Goal: Task Accomplishment & Management: Use online tool/utility

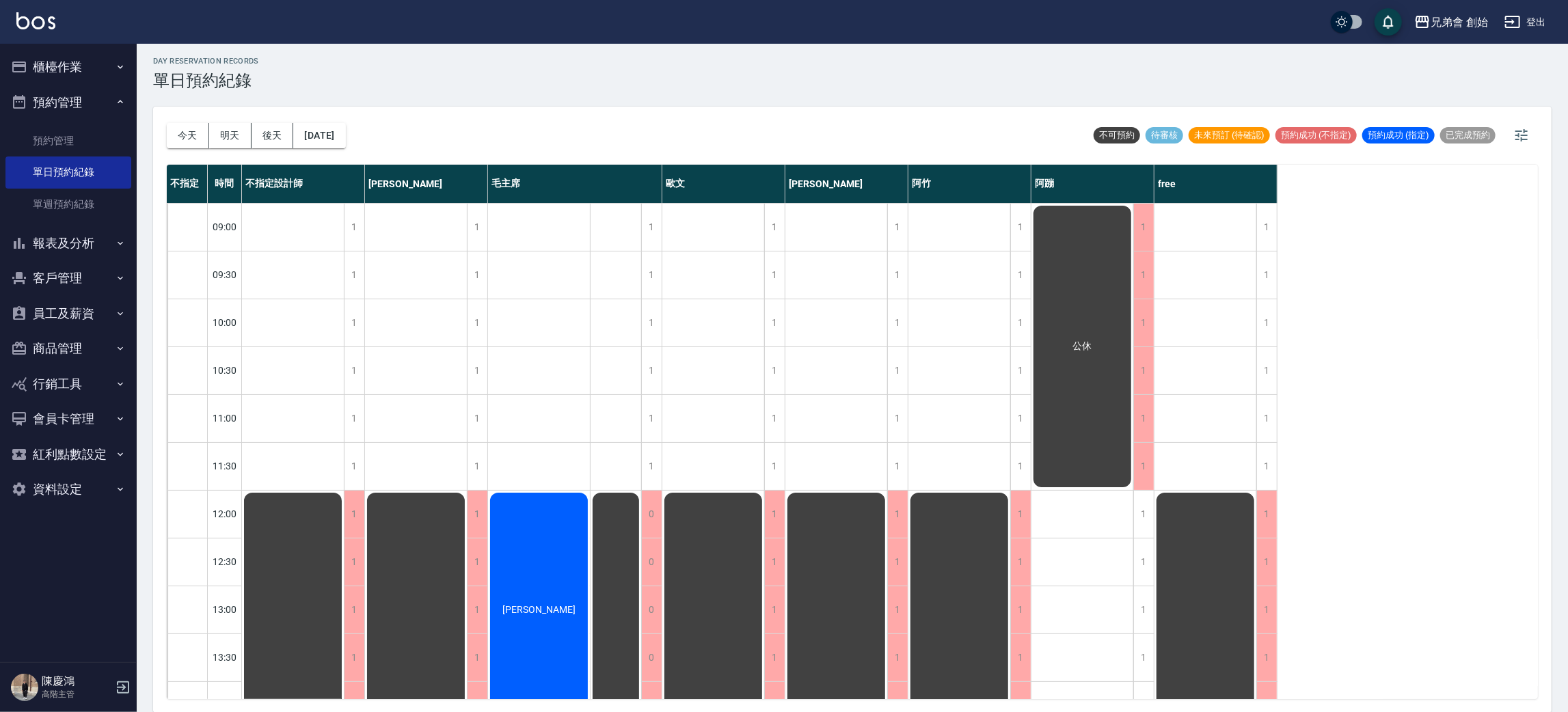
scroll to position [512, 0]
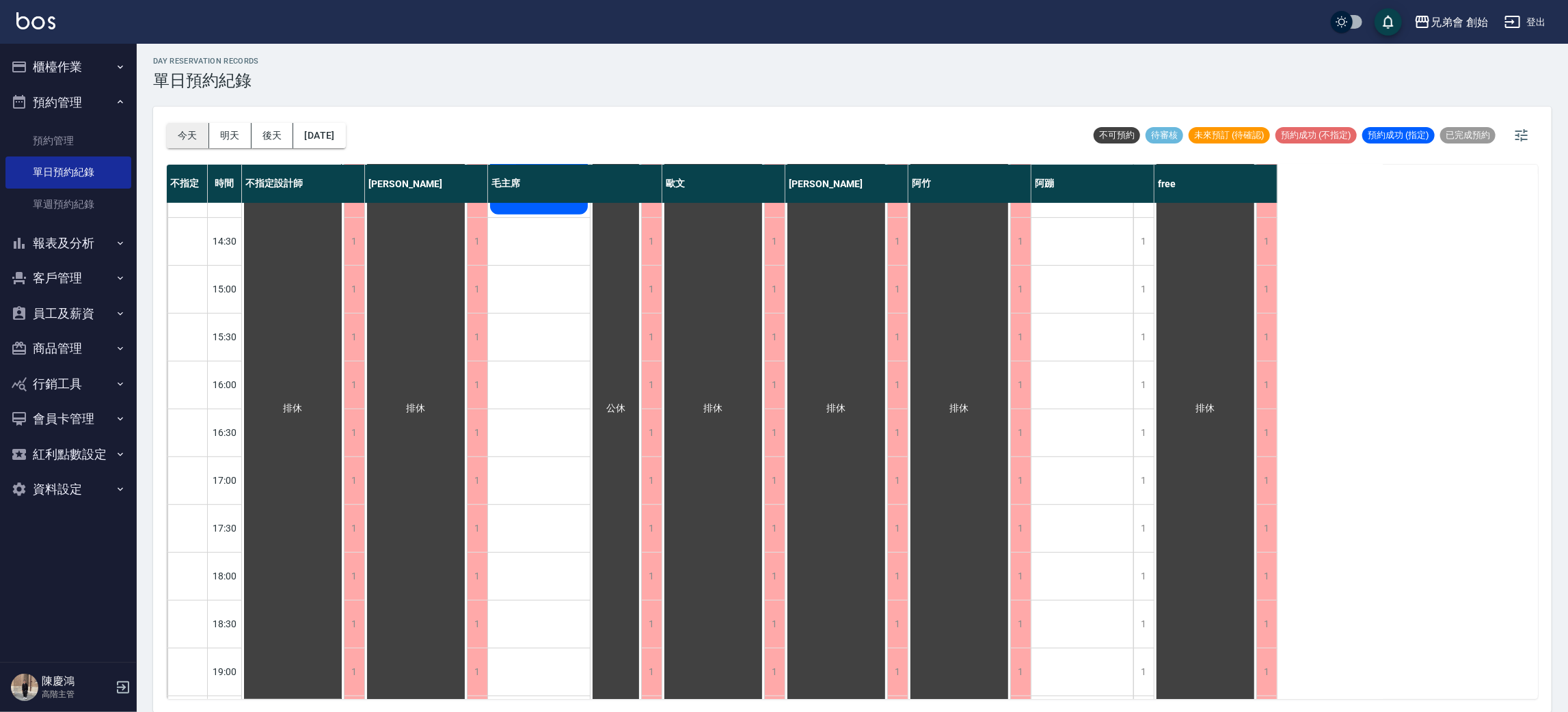
click at [174, 126] on button "今天" at bounding box center [188, 135] width 42 height 25
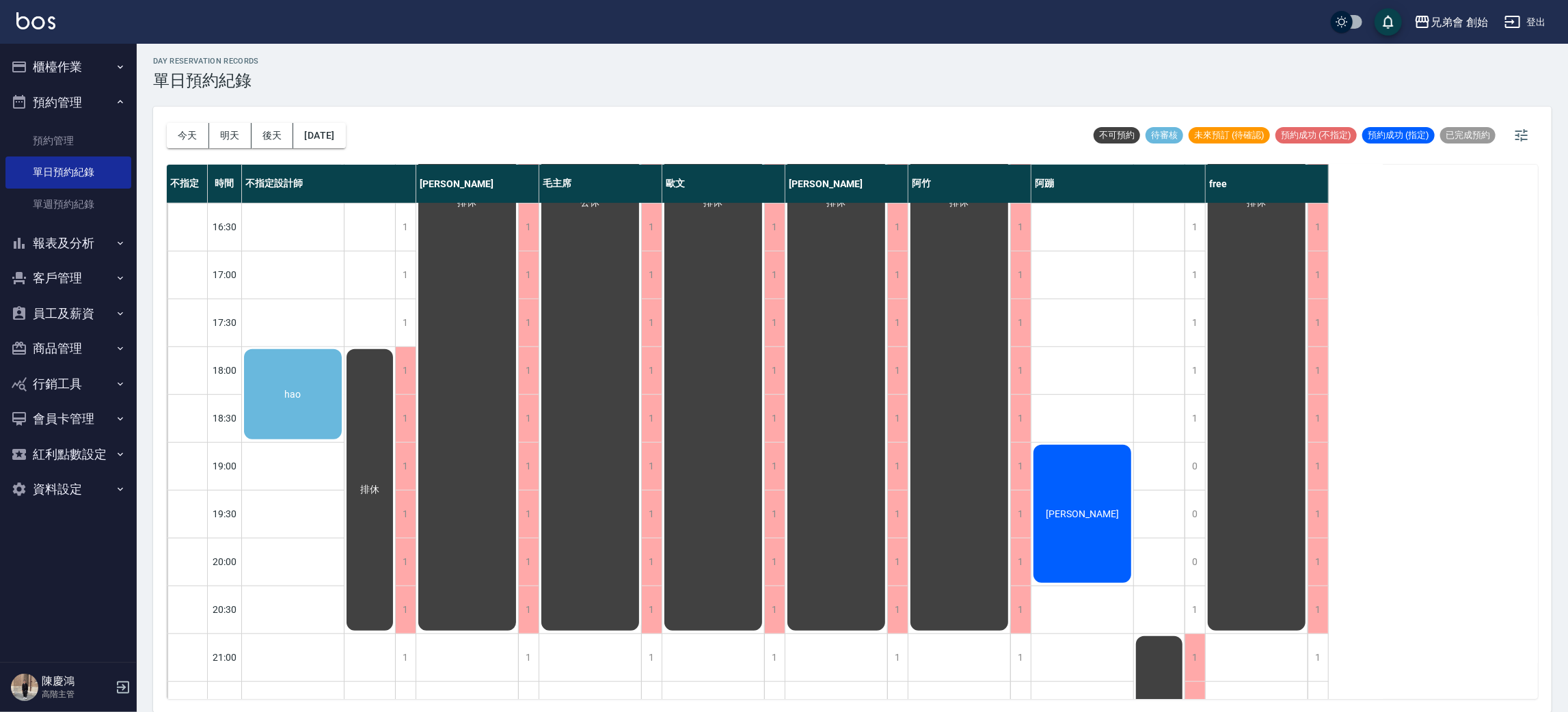
scroll to position [907, 0]
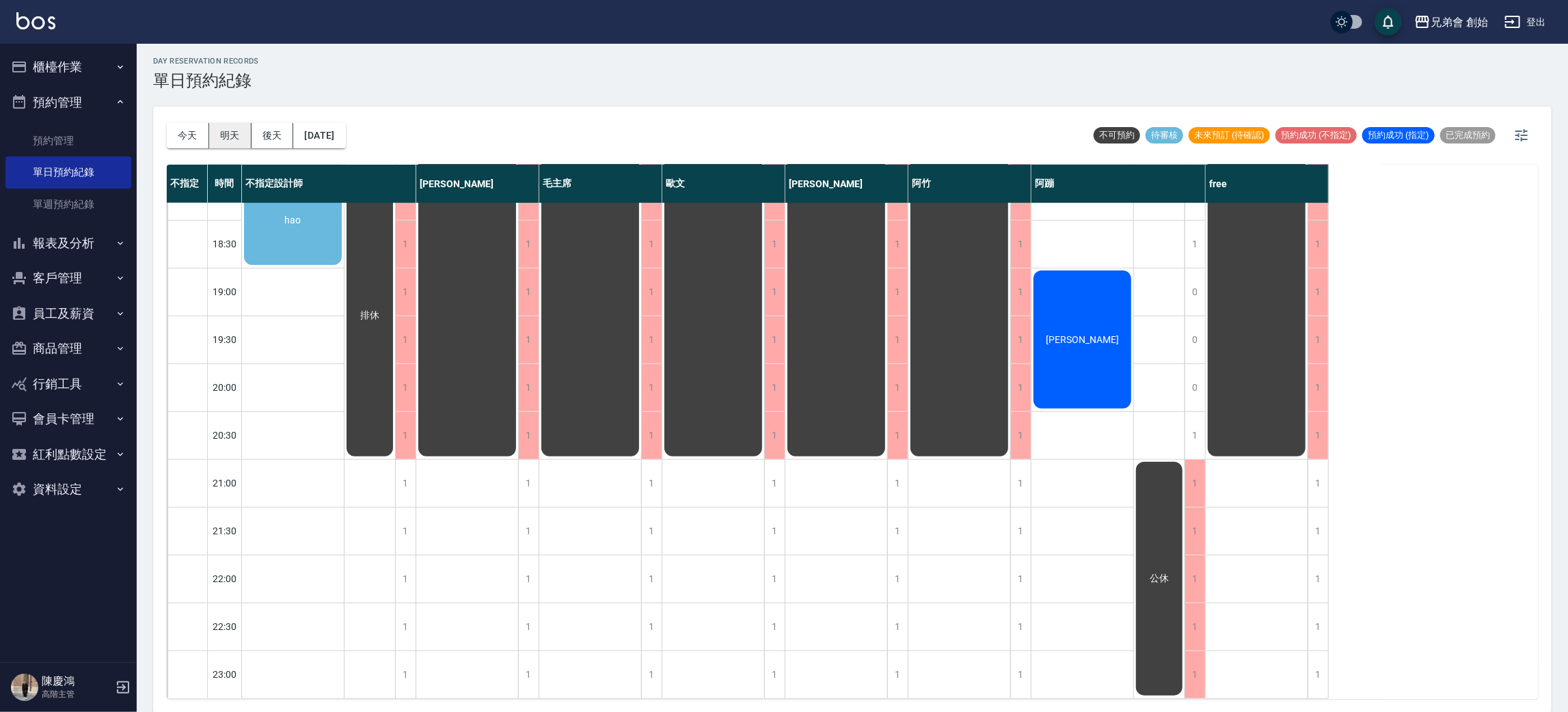
click at [241, 143] on button "明天" at bounding box center [230, 135] width 42 height 25
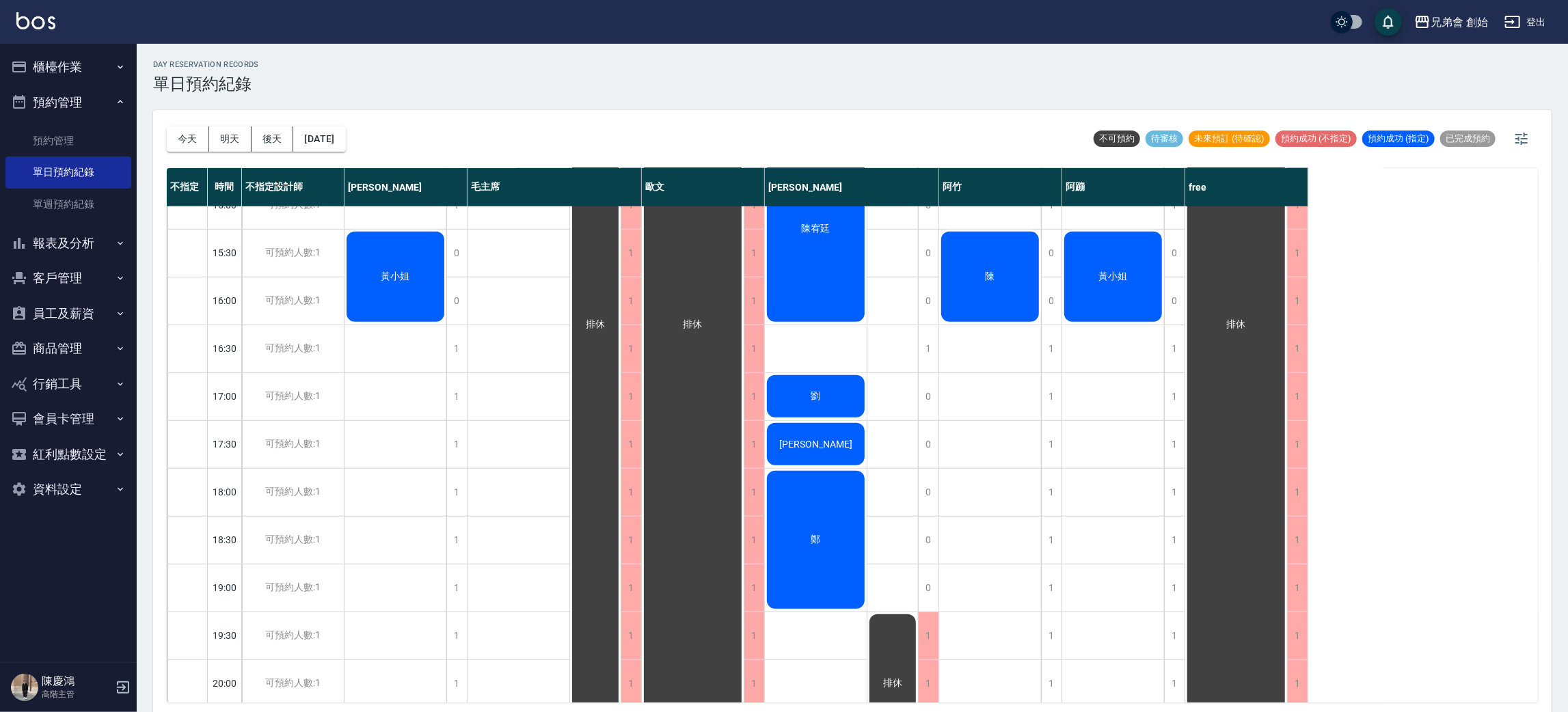
click at [188, 155] on div "[DATE] [DATE] [DATE] [DATE]" at bounding box center [256, 139] width 179 height 58
click at [189, 137] on button "今天" at bounding box center [188, 138] width 42 height 25
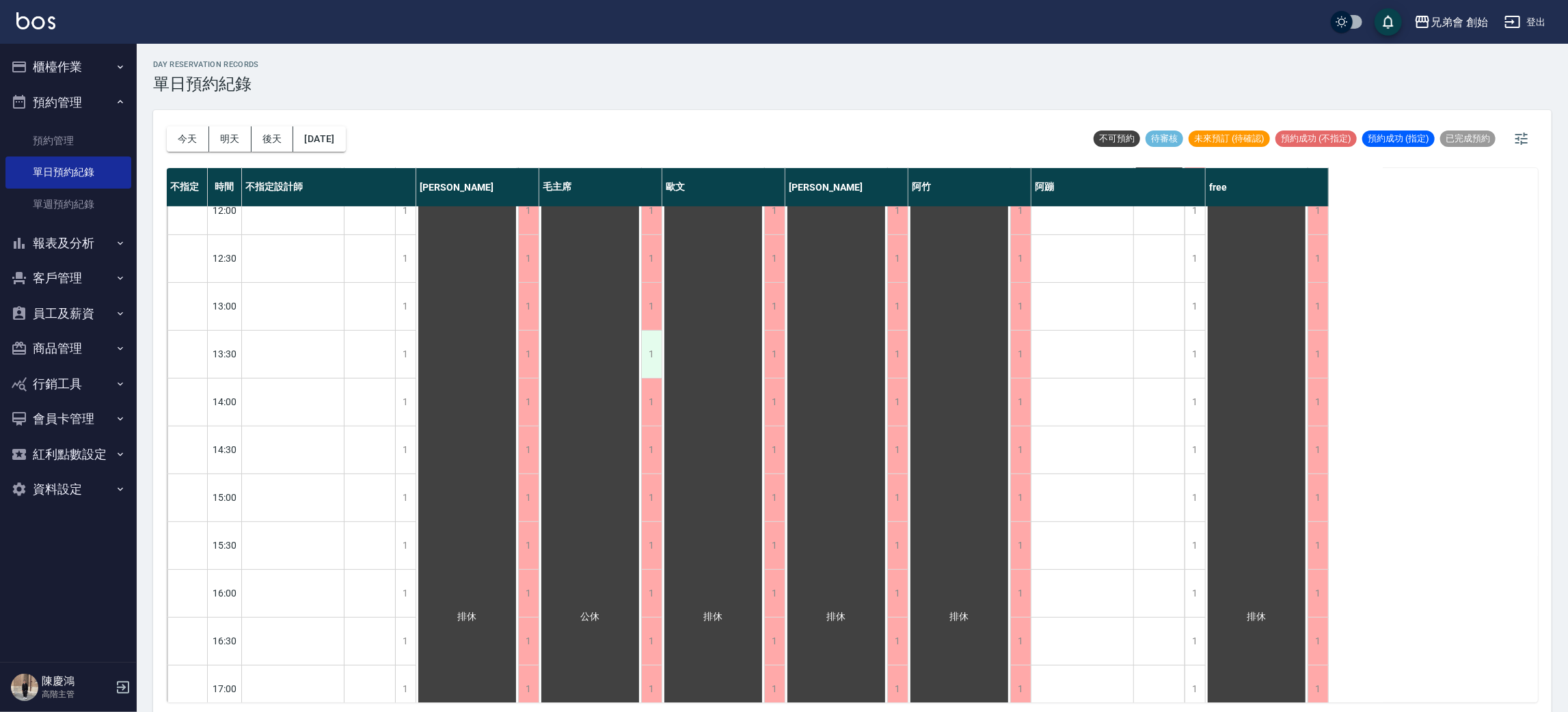
scroll to position [410, 0]
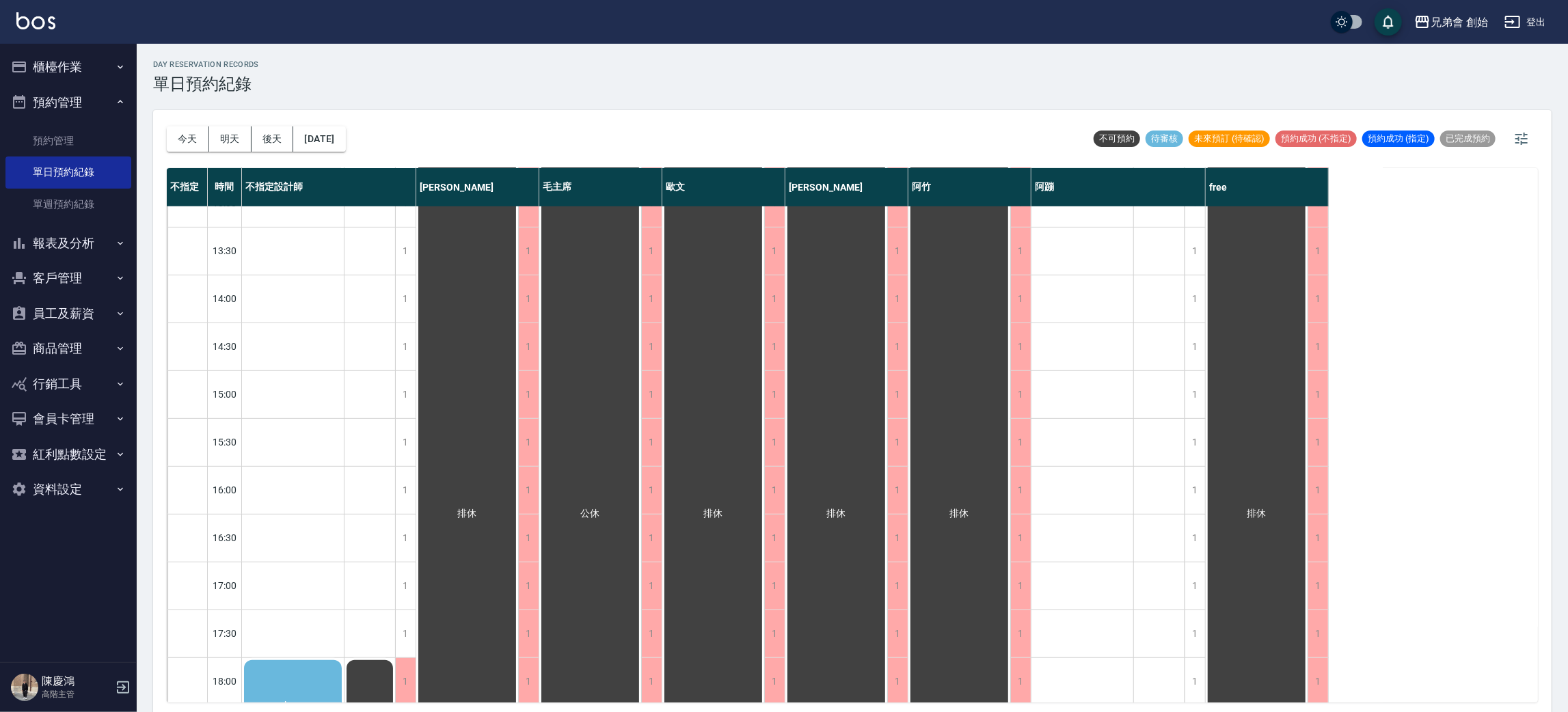
click at [234, 141] on button "明天" at bounding box center [230, 138] width 42 height 25
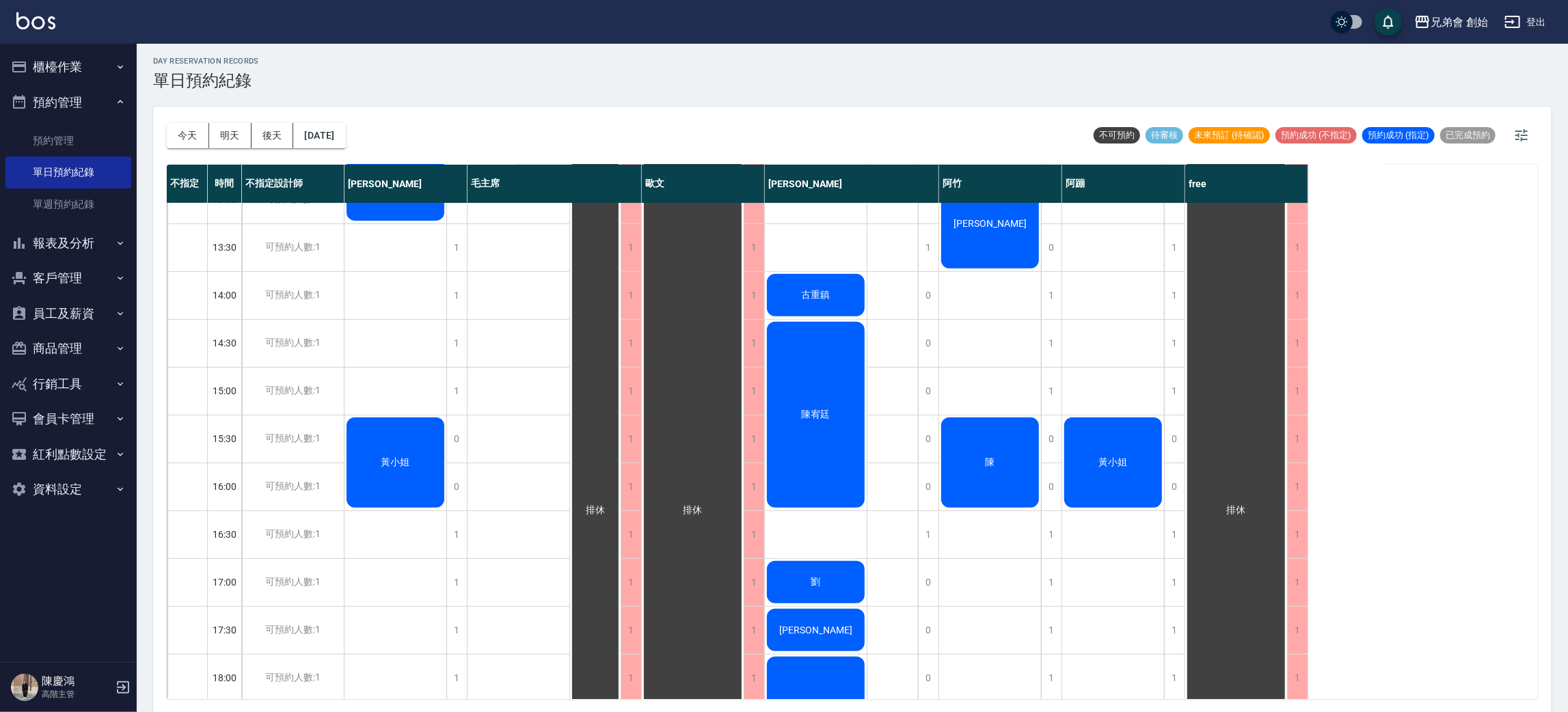
click at [197, 125] on button "今天" at bounding box center [188, 135] width 42 height 25
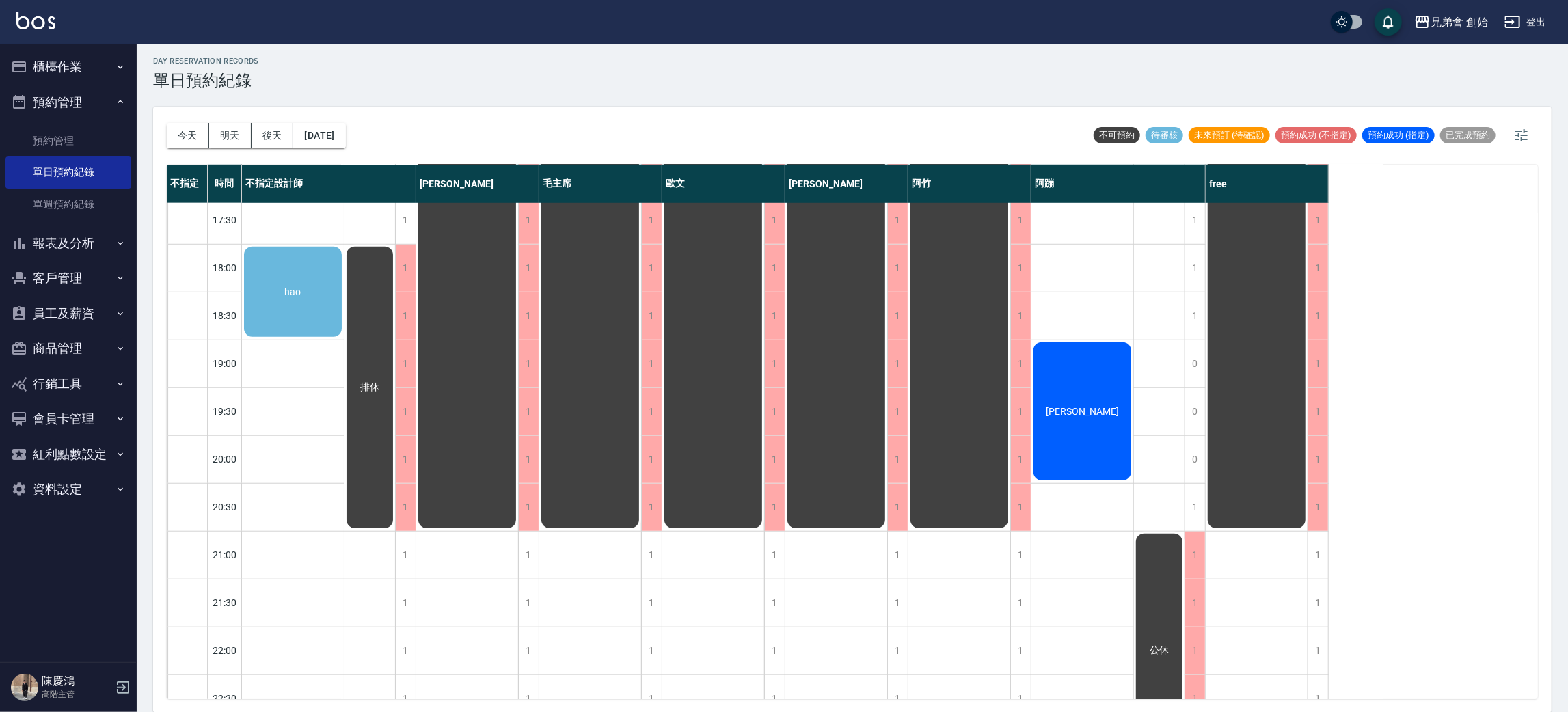
scroll to position [718, 0]
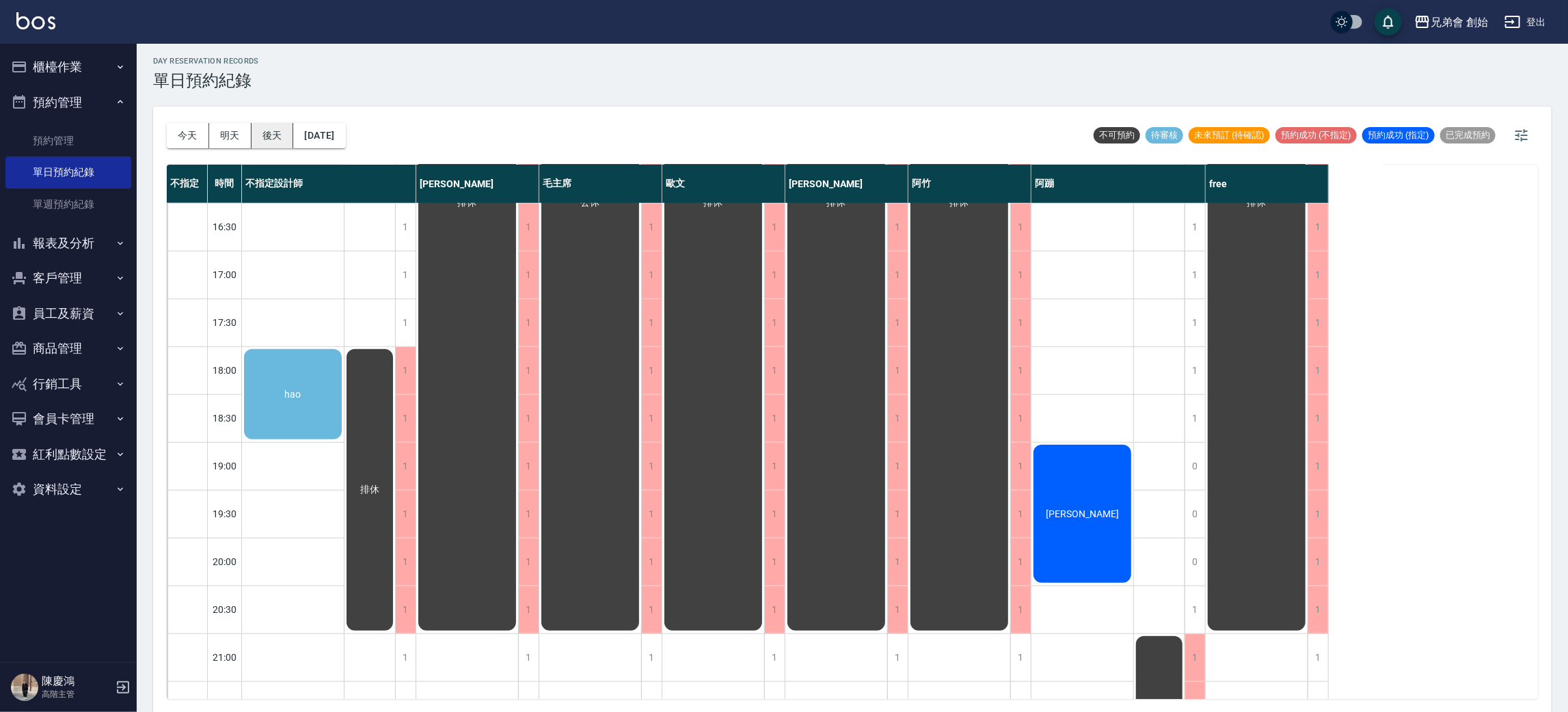
click at [272, 137] on button "後天" at bounding box center [272, 135] width 42 height 25
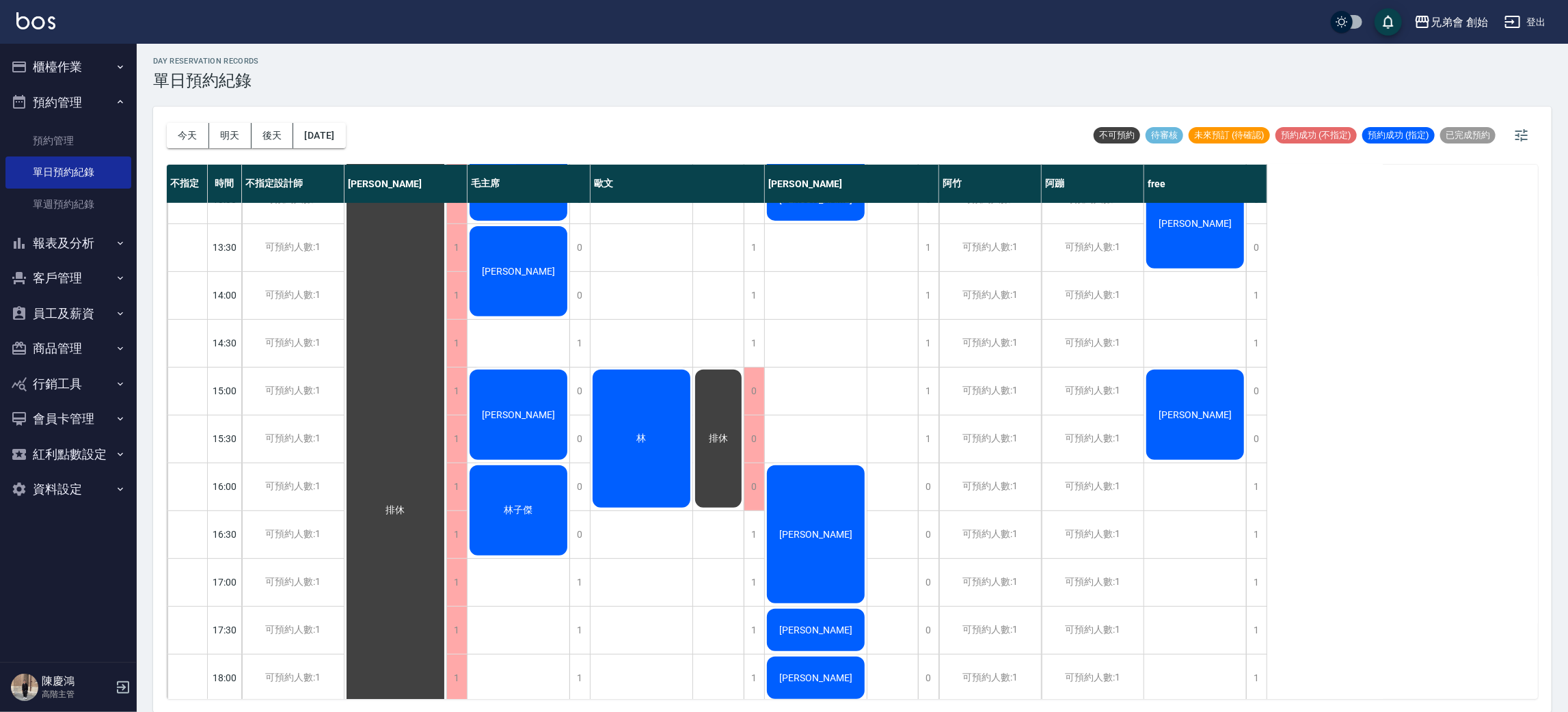
scroll to position [205, 0]
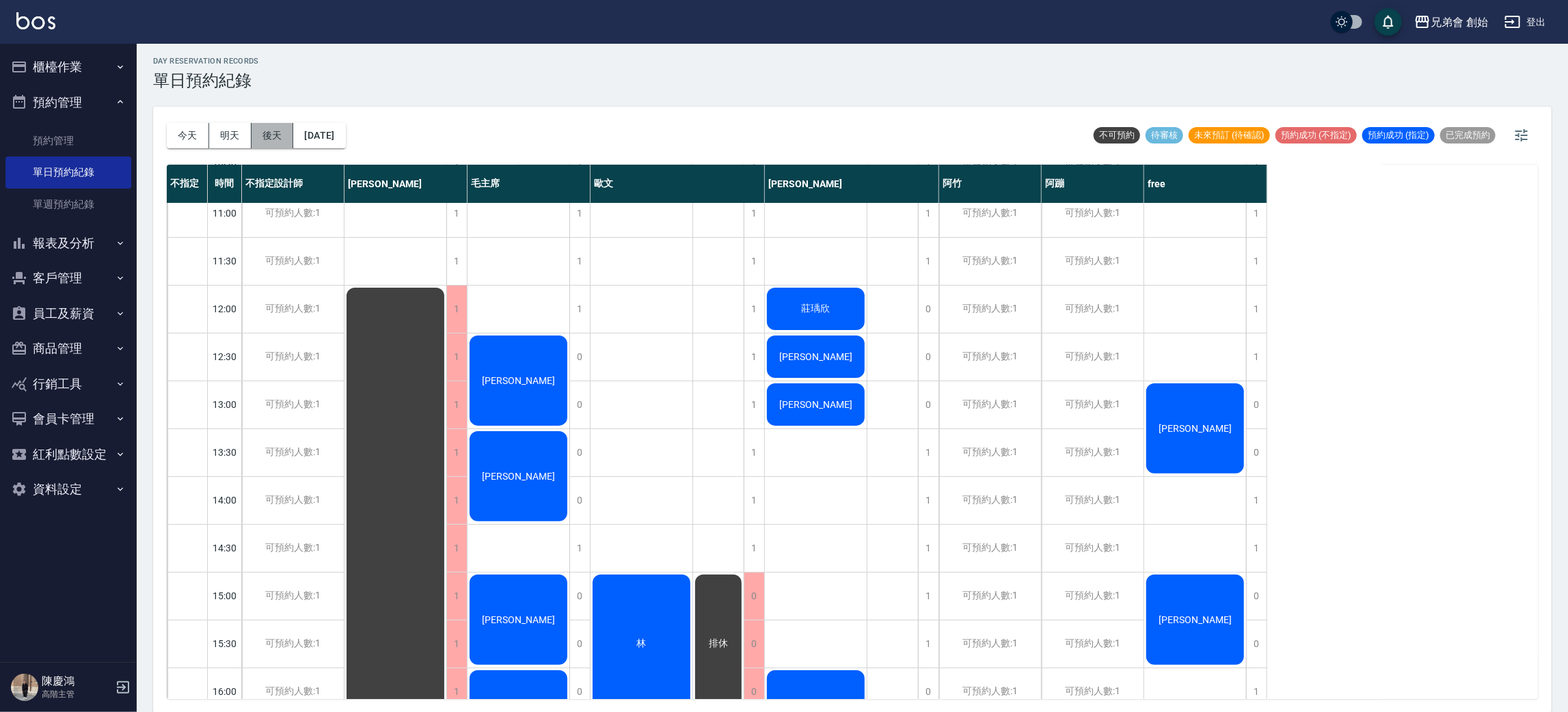
click at [277, 135] on button "後天" at bounding box center [272, 135] width 42 height 25
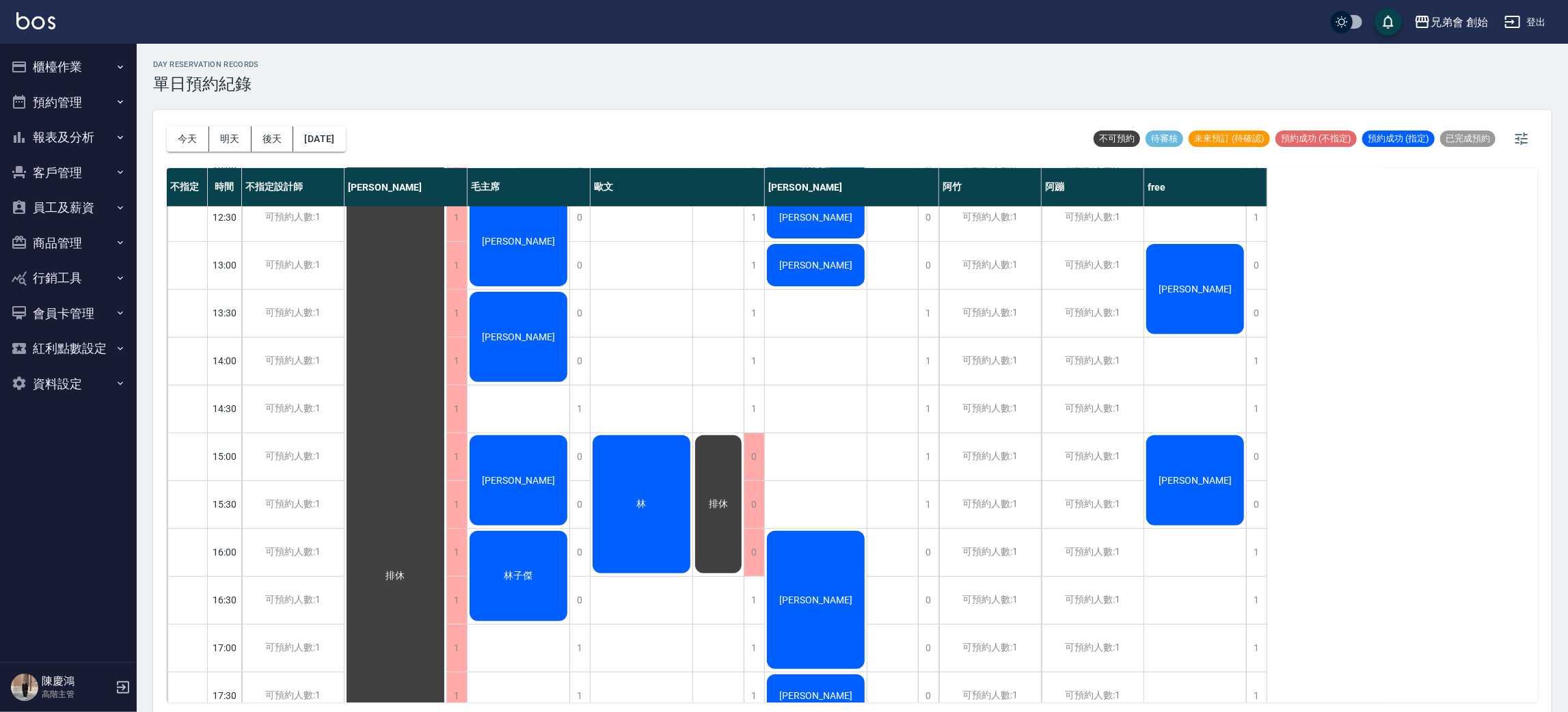
scroll to position [351, 0]
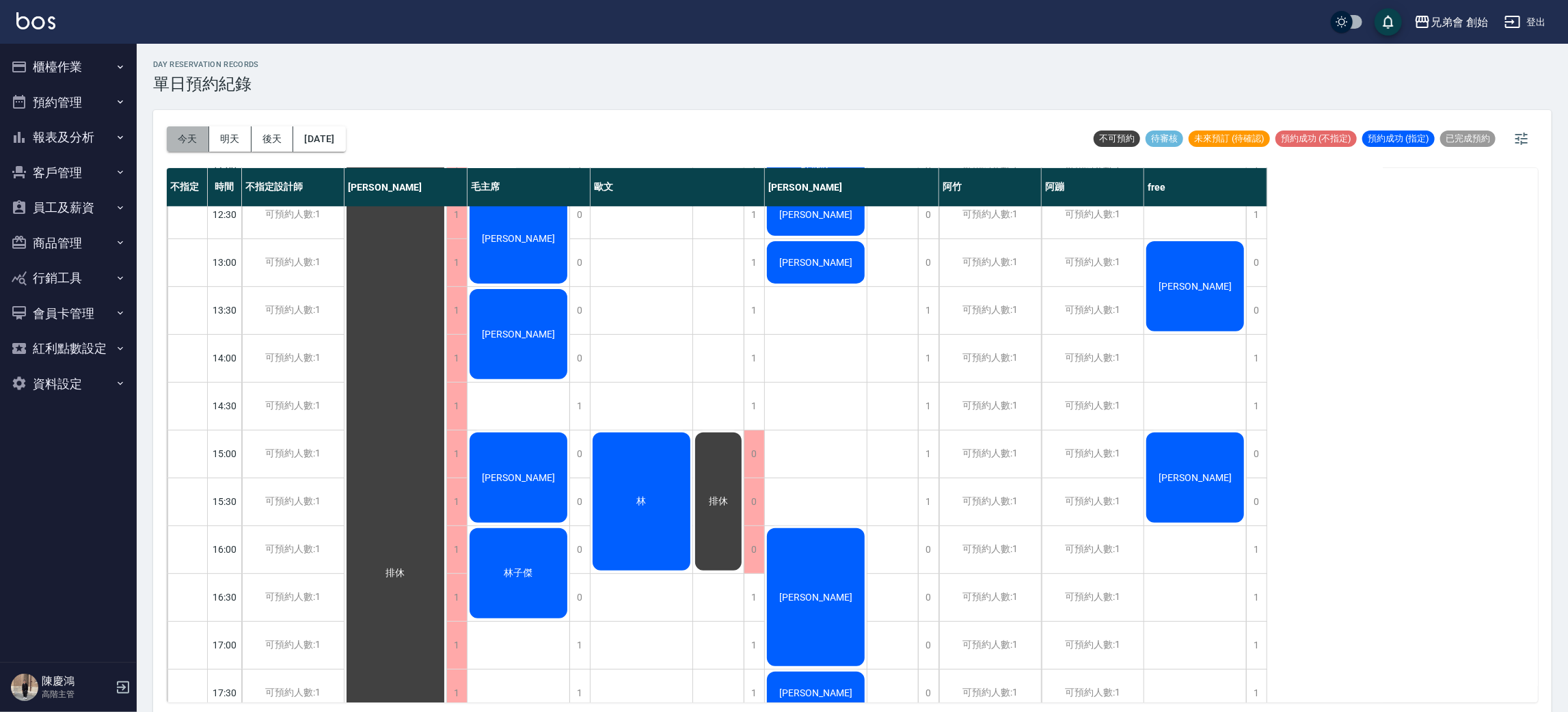
click at [188, 138] on button "今天" at bounding box center [188, 138] width 42 height 25
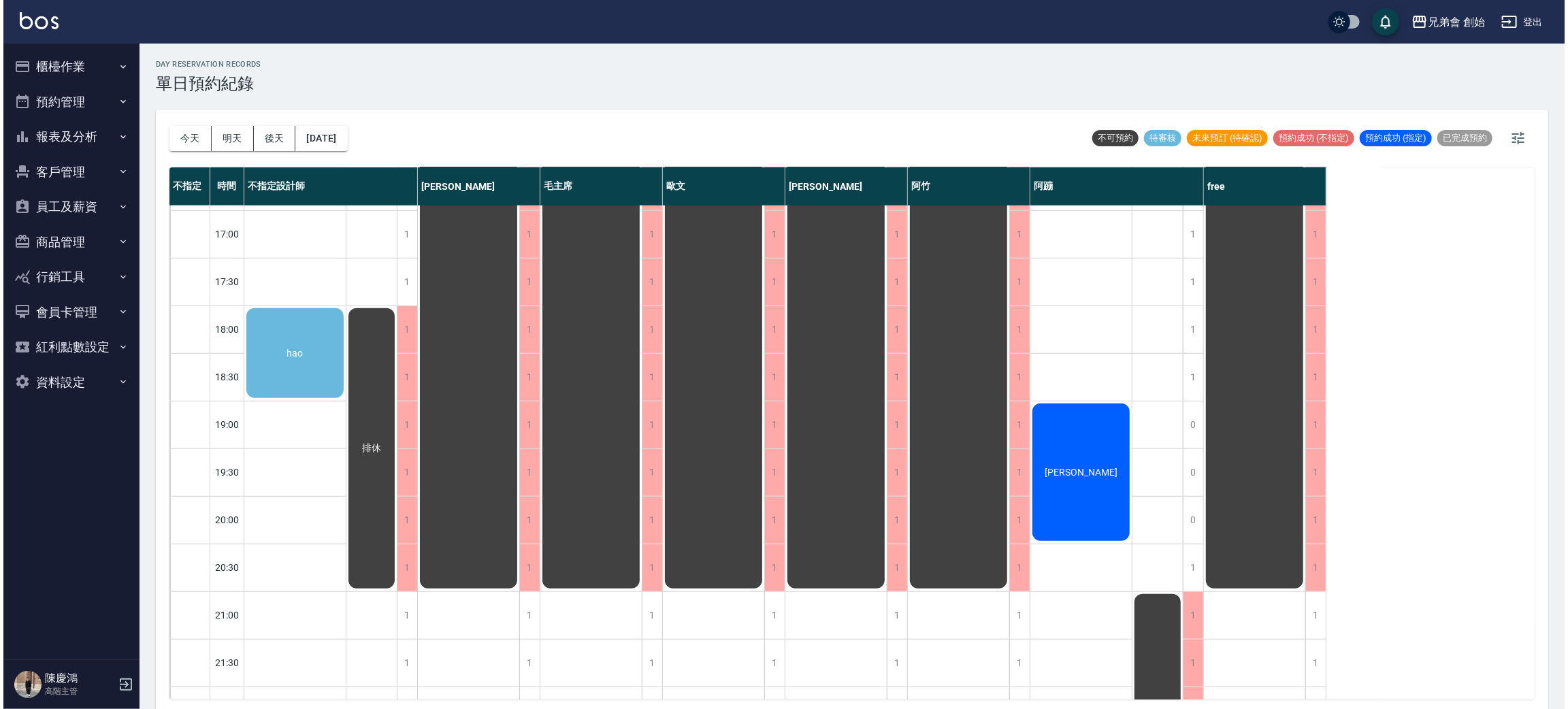
scroll to position [903, 0]
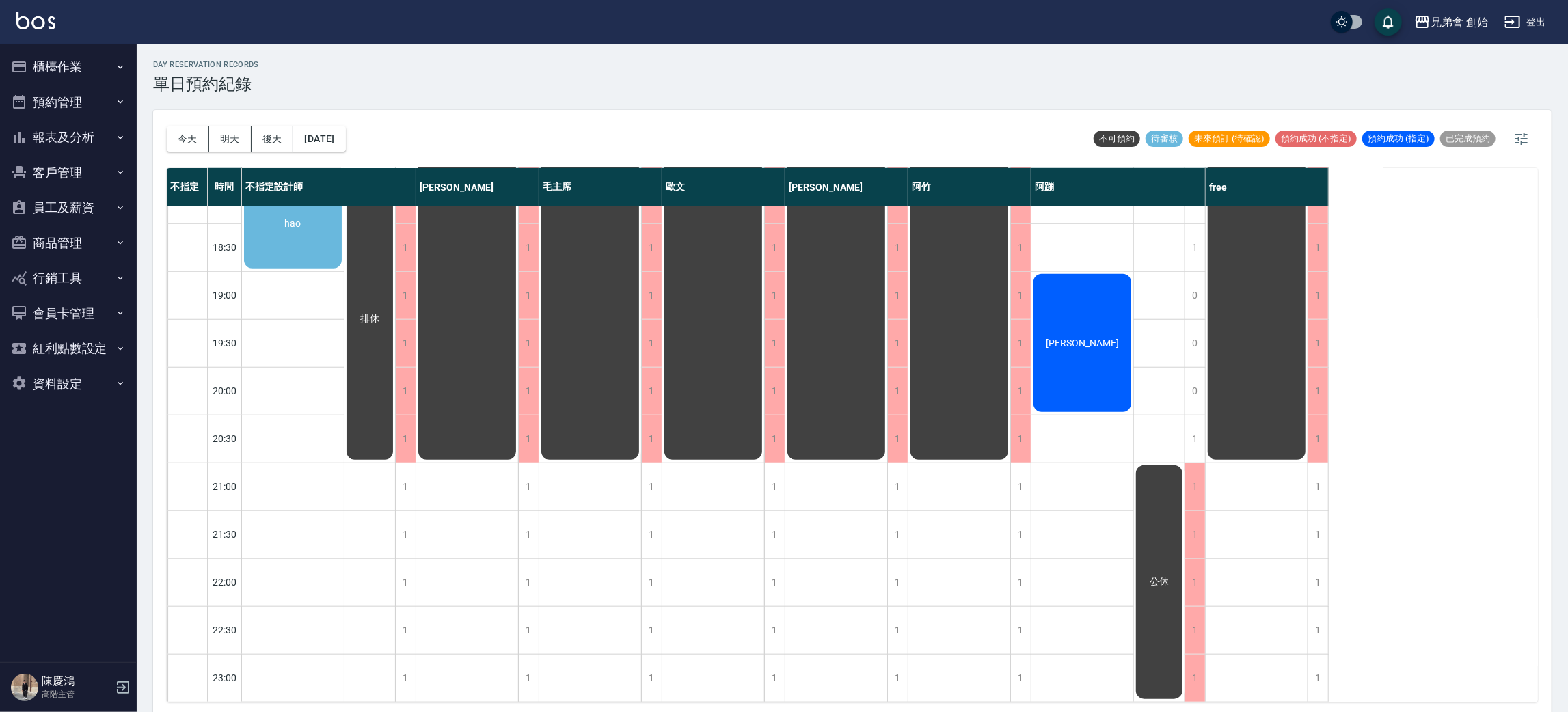
click at [304, 229] on span "[PERSON_NAME]" at bounding box center [293, 224] width 22 height 11
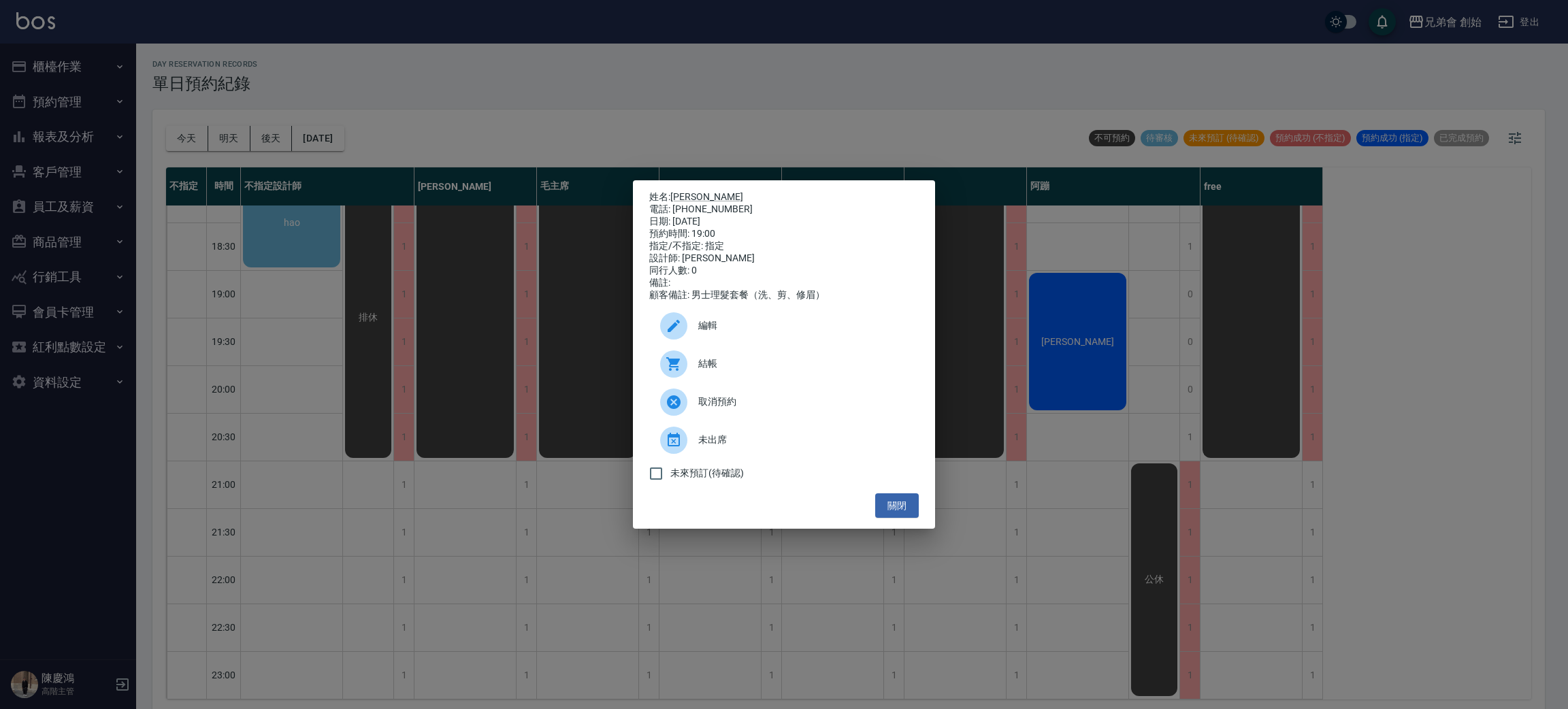
click at [782, 371] on span "結帳" at bounding box center [803, 364] width 209 height 14
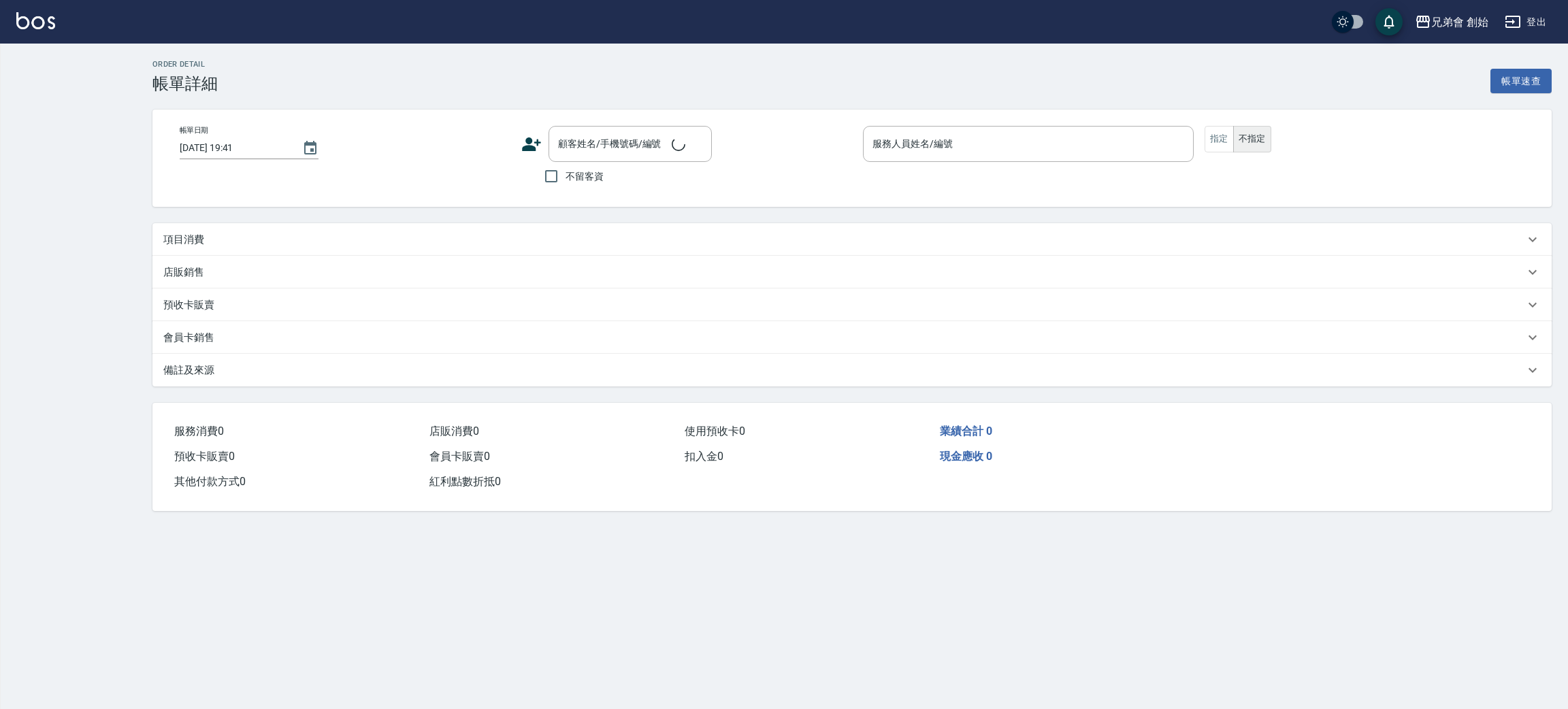
click at [357, 240] on div "項目消費" at bounding box center [844, 240] width 1361 height 14
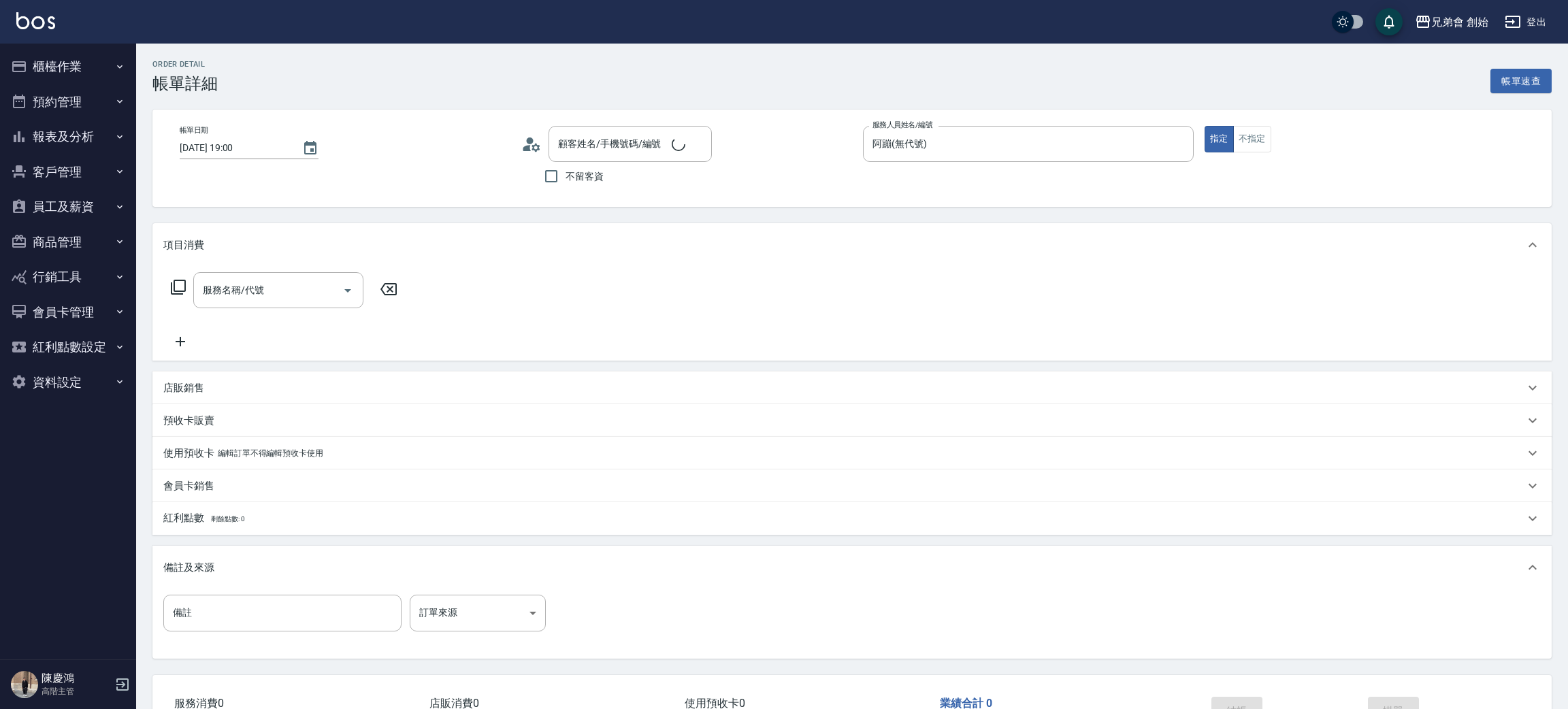
type input "2025/08/18 19:00"
type input "阿蹦(無代號)"
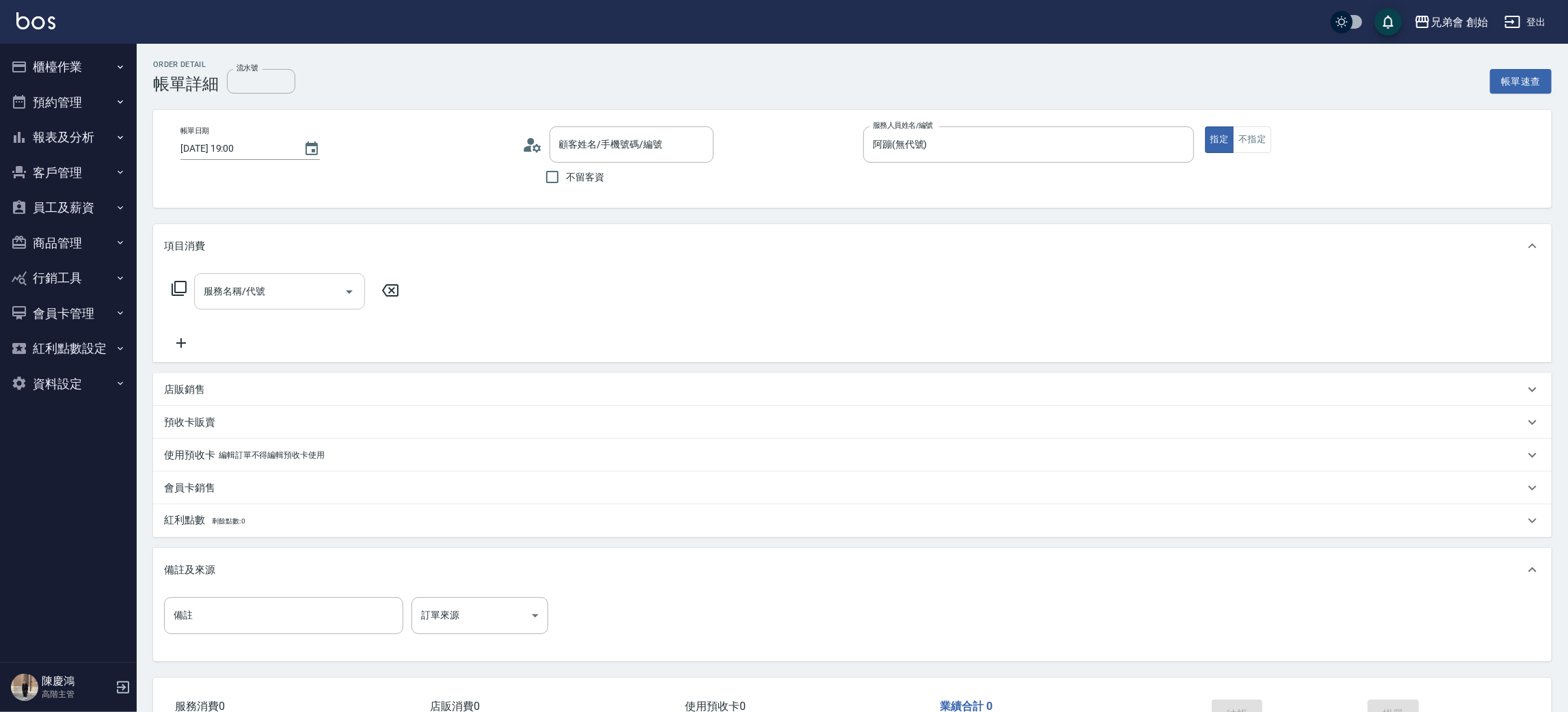
click at [297, 284] on input "服務名稱/代號" at bounding box center [269, 292] width 138 height 24
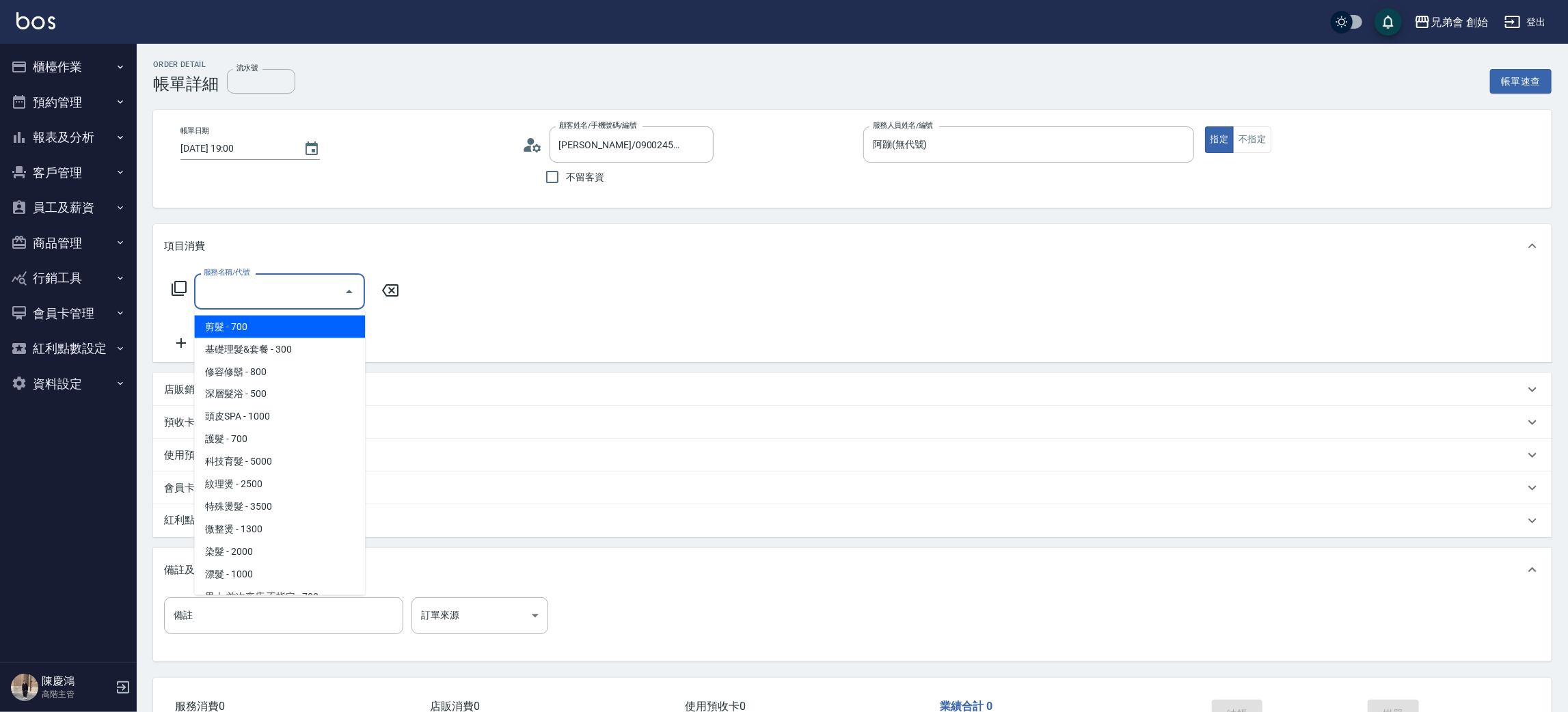
type input "鄧又文/0900245701/null"
